Goal: Task Accomplishment & Management: Complete application form

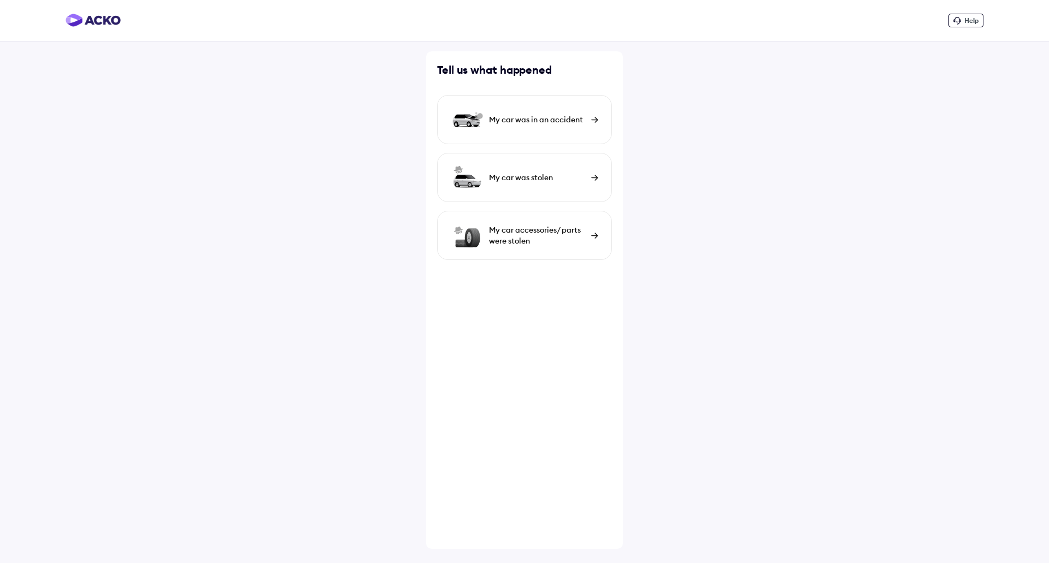
click at [100, 26] on img at bounding box center [93, 20] width 55 height 13
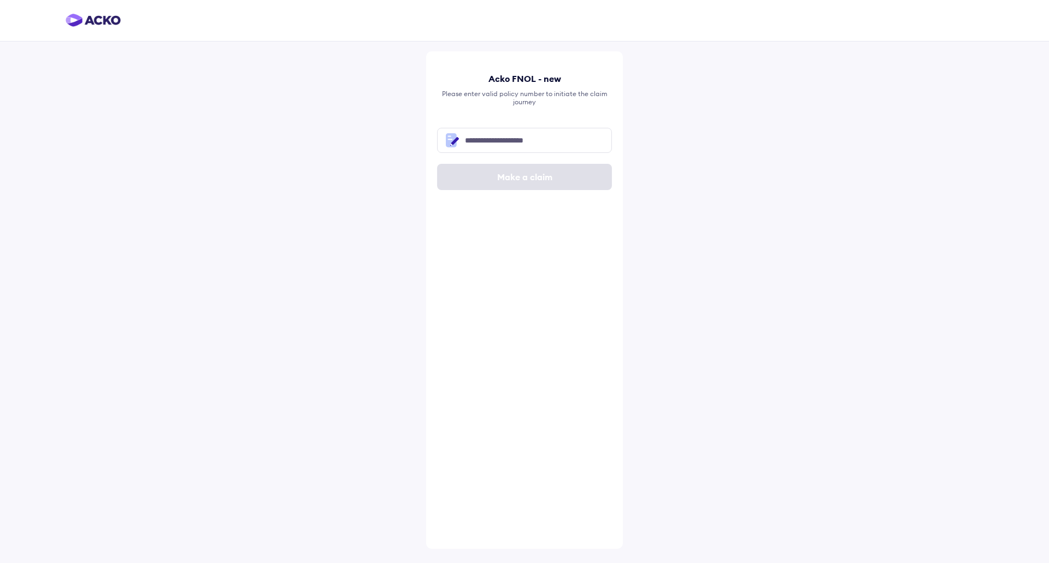
click at [110, 18] on img at bounding box center [93, 20] width 55 height 13
